Goal: Task Accomplishment & Management: Complete application form

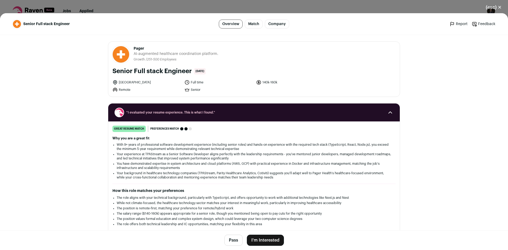
click at [274, 238] on button "I'm Interested" at bounding box center [265, 240] width 37 height 11
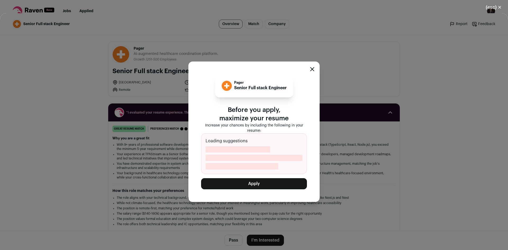
click at [272, 182] on button "Apply" at bounding box center [254, 183] width 106 height 11
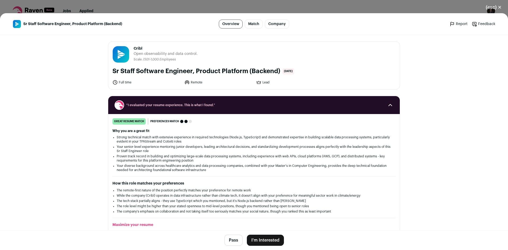
click at [276, 238] on button "I'm Interested" at bounding box center [265, 240] width 37 height 11
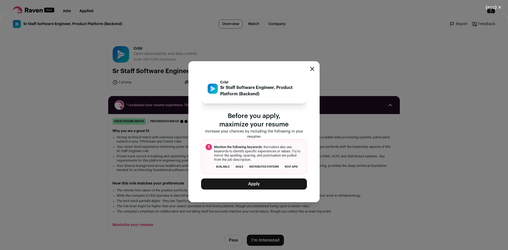
click at [284, 187] on button "Apply" at bounding box center [254, 184] width 106 height 11
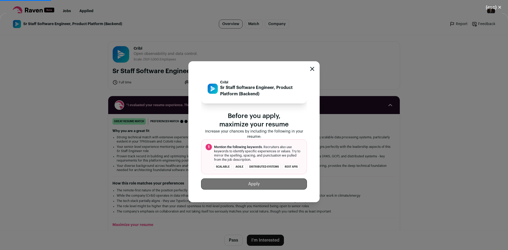
click at [191, 13] on div "(esc) ✕ Sr Staff Software Engineer, Product Platform (Backend) Overview Match C…" at bounding box center [254, 125] width 508 height 250
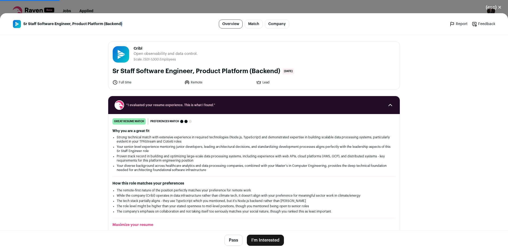
click at [191, 13] on div "(esc) ✕ Sr Staff Software Engineer, Product Platform (Backend) Overview Match C…" at bounding box center [254, 125] width 508 height 250
click at [204, 6] on div "(esc) ✕ Sr Staff Software Engineer, Product Platform (Backend) Overview Match C…" at bounding box center [254, 125] width 508 height 250
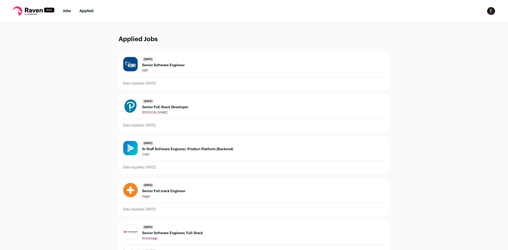
click at [67, 12] on link "Jobs" at bounding box center [67, 11] width 8 height 4
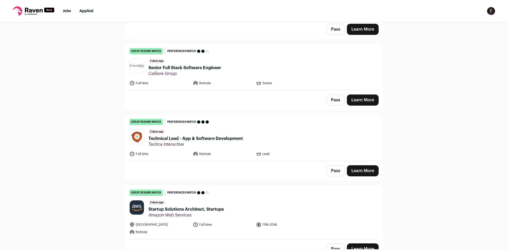
scroll to position [604, 0]
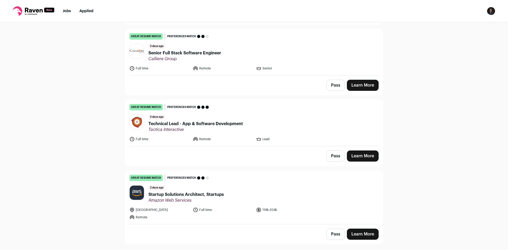
click at [286, 128] on header "2 days ago Technical Lead - App & Software Development Tactica Interactive" at bounding box center [253, 124] width 249 height 18
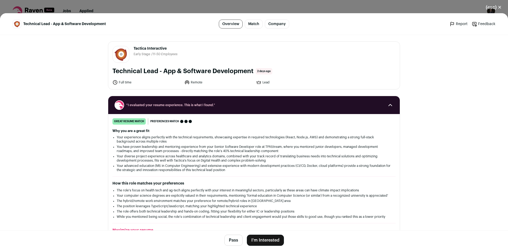
click at [274, 238] on button "I'm Interested" at bounding box center [265, 240] width 37 height 11
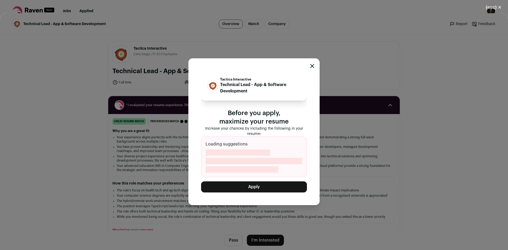
click at [271, 188] on button "Apply" at bounding box center [254, 187] width 106 height 11
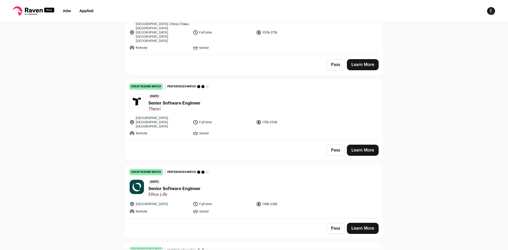
scroll to position [1233, 0]
